Goal: Task Accomplishment & Management: Complete application form

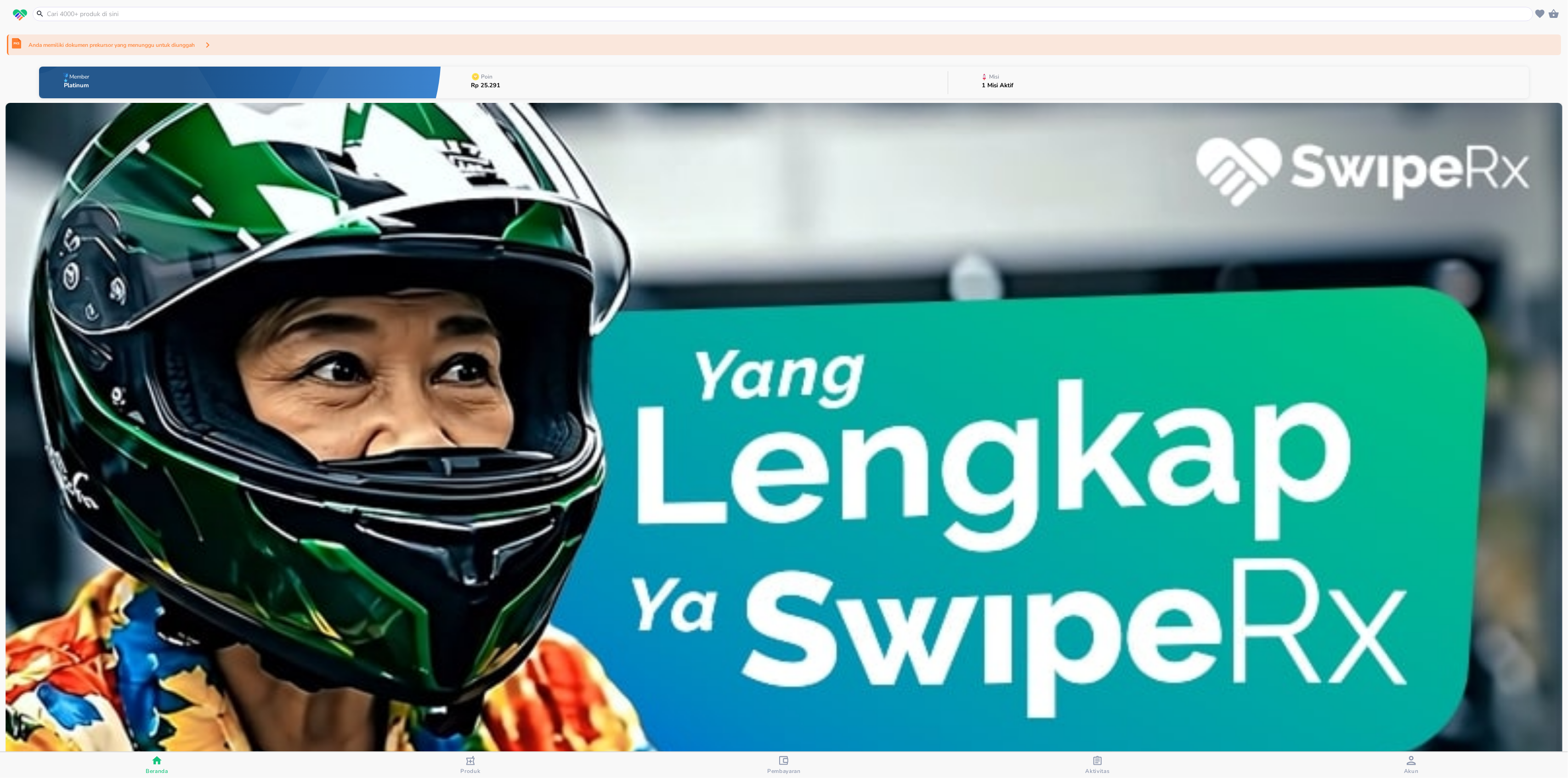
click at [577, 47] on div "Anda memiliki dokumen prekursor yang menunggu untuk diunggah" at bounding box center [784, 45] width 1554 height 21
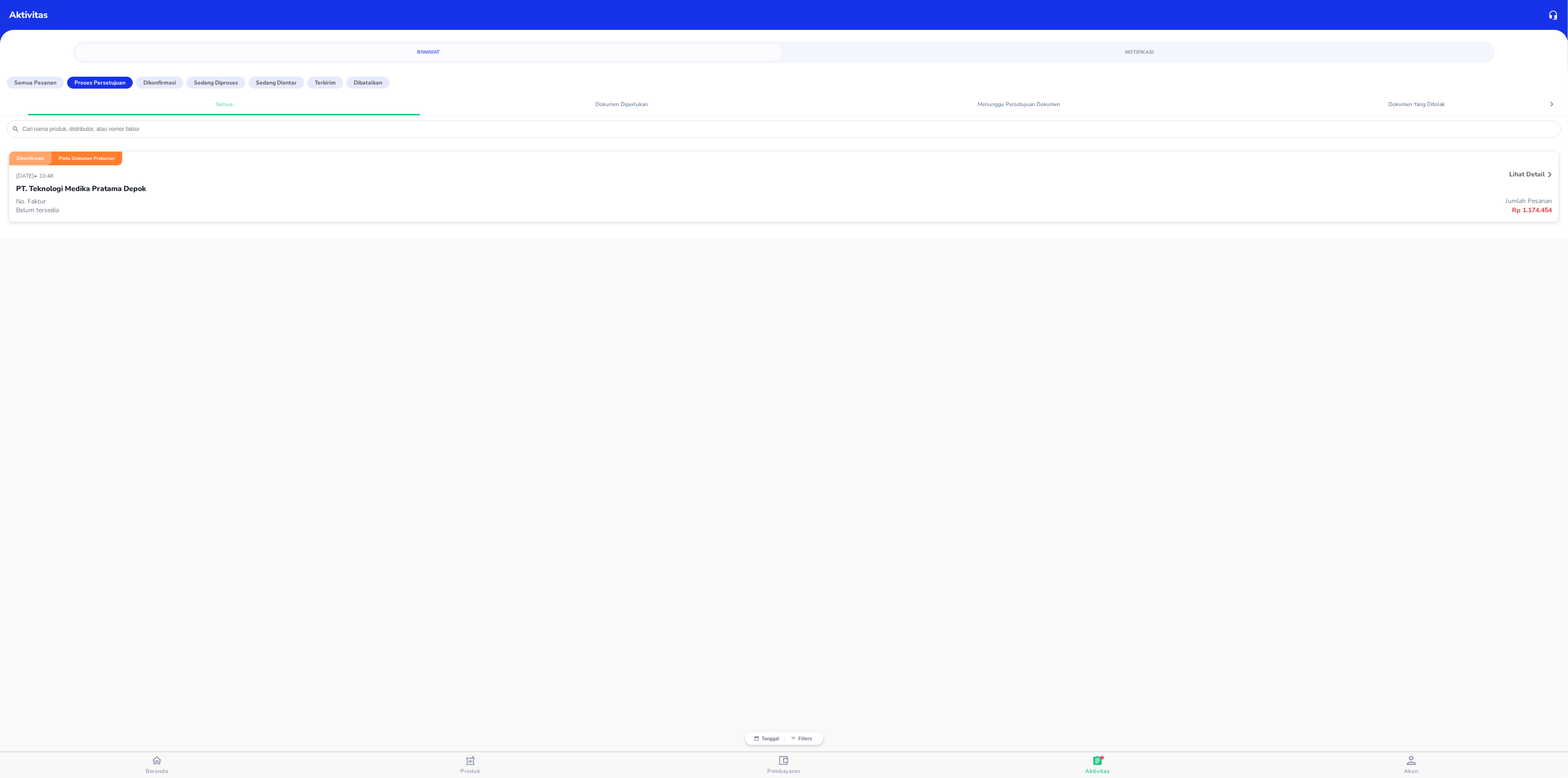
click at [322, 196] on div "PT. Teknologi Medika Pratama Depok" at bounding box center [784, 189] width 1536 height 16
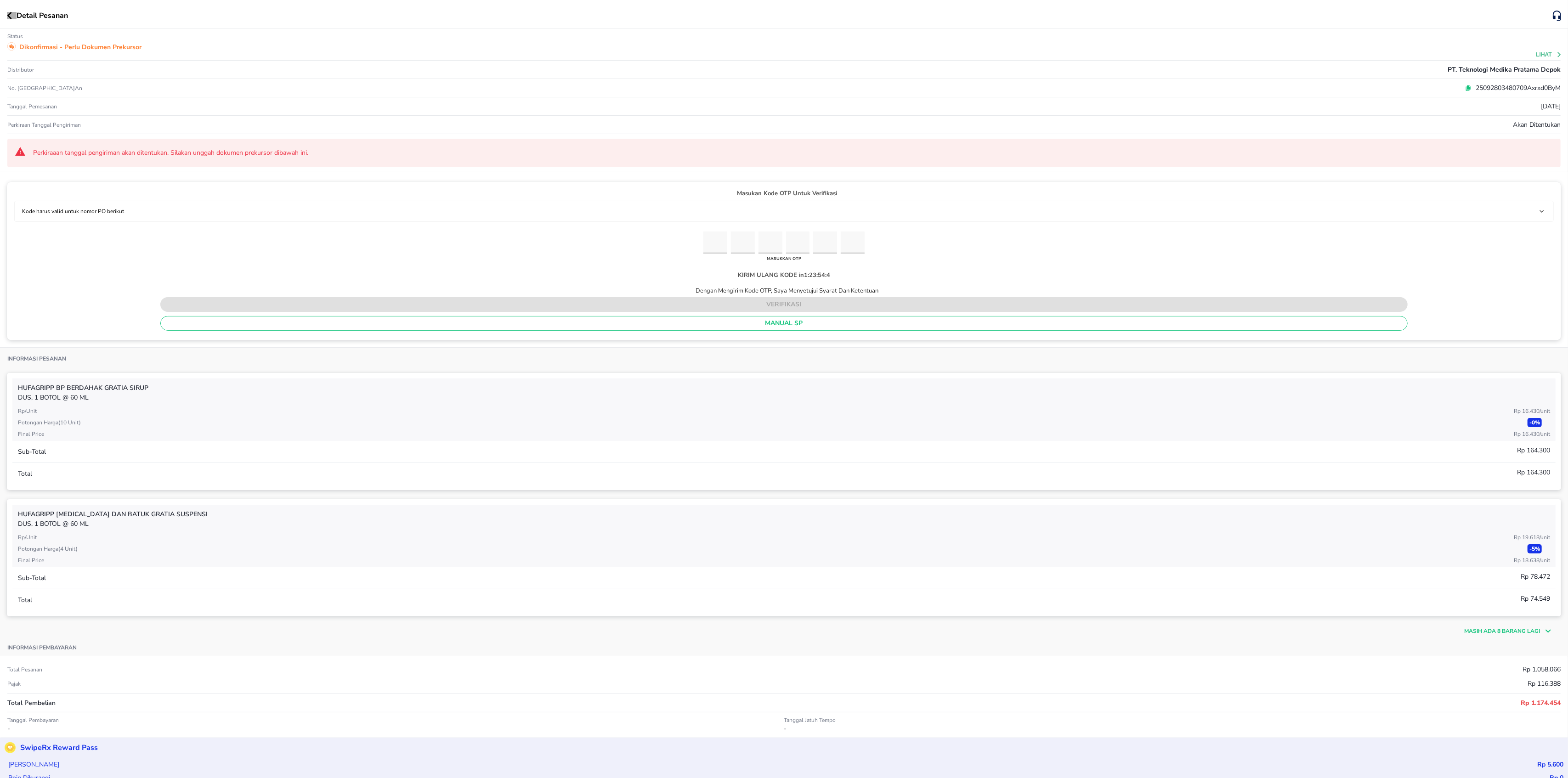
click at [9, 13] on icon "button" at bounding box center [9, 15] width 5 height 8
